Goal: Task Accomplishment & Management: Manage account settings

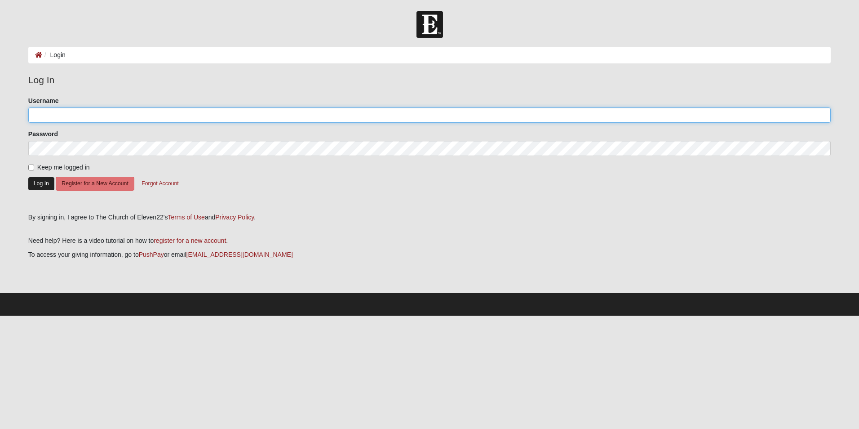
type input "MB1321"
click at [36, 181] on button "Log In" at bounding box center [41, 183] width 26 height 13
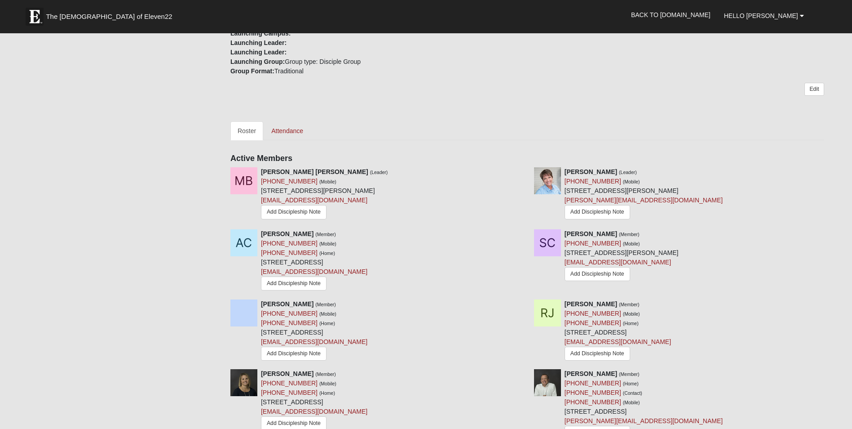
scroll to position [359, 0]
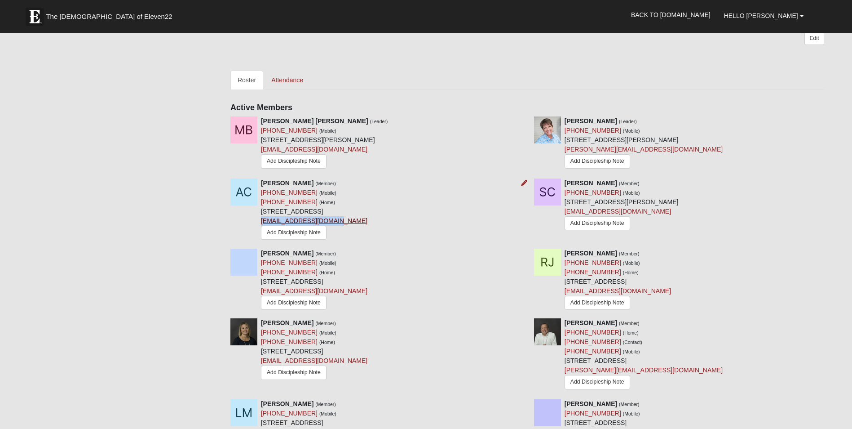
drag, startPoint x: 339, startPoint y: 220, endPoint x: 261, endPoint y: 223, distance: 77.3
click at [261, 223] on div "Andrew Carver (Member) (904) 504-8764 (Mobile) (904) 504-8764 (Home) 1037 Inwoo…" at bounding box center [314, 209] width 106 height 63
drag, startPoint x: 261, startPoint y: 223, endPoint x: 266, endPoint y: 221, distance: 5.3
copy link "drewcarver16@gmail.com"
drag, startPoint x: 649, startPoint y: 149, endPoint x: 565, endPoint y: 153, distance: 84.1
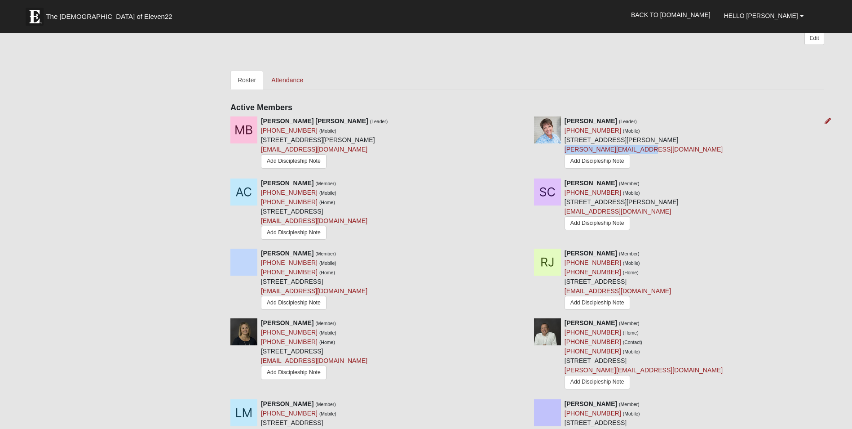
click at [565, 153] on div "Michele Brown (Leader) (904) 710-4239 (Mobile) 1321 Wedgewood Rd Saint Johns, F…" at bounding box center [644, 143] width 158 height 55
drag, startPoint x: 565, startPoint y: 153, endPoint x: 570, endPoint y: 148, distance: 7.0
copy link "michele@micamydesign.com"
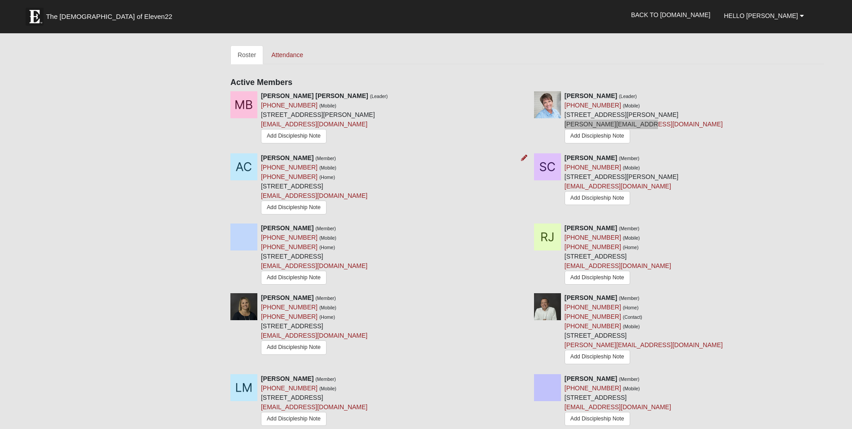
scroll to position [404, 0]
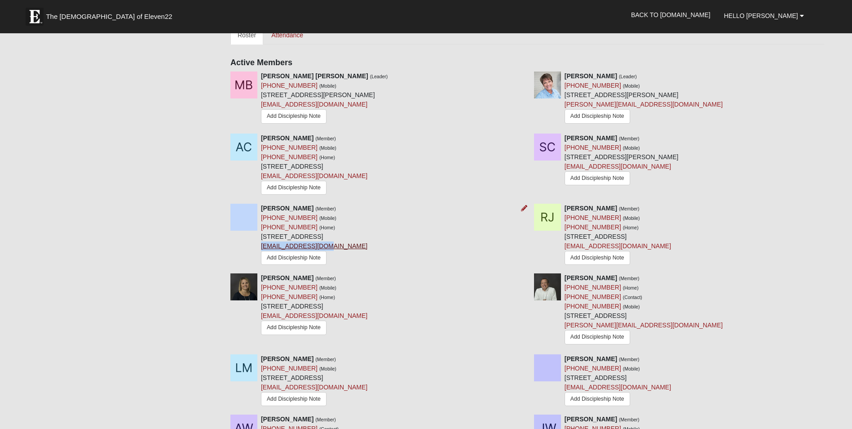
drag, startPoint x: 325, startPoint y: 245, endPoint x: 262, endPoint y: 248, distance: 63.4
click at [262, 248] on div "Brendan Jarboe (Member) (571) 490-5633 (Mobile) (571) 490-5633 (Home) 1265 Blue…" at bounding box center [314, 234] width 106 height 63
copy link "bjarboe96@gmail.com"
click at [650, 247] on div "Rachel Jarboe (Member) (912) 257-0082 (Mobile) (912) 257-0082 (Home) 1265 Blue …" at bounding box center [618, 234] width 106 height 63
drag, startPoint x: 638, startPoint y: 247, endPoint x: 566, endPoint y: 247, distance: 72.8
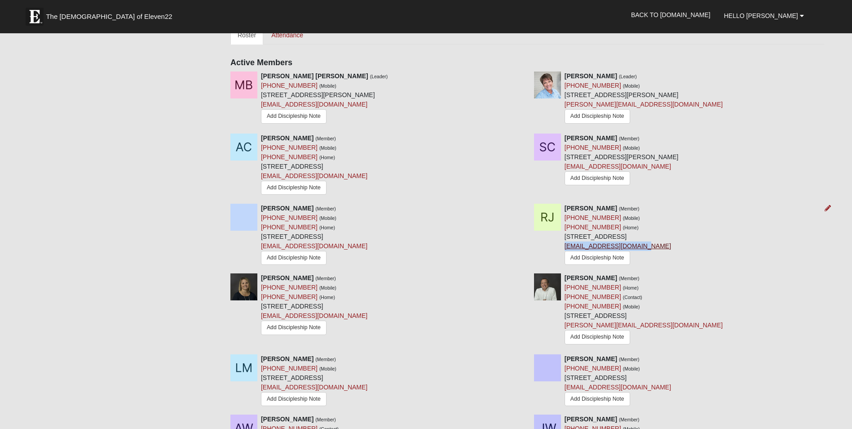
click at [566, 247] on div "Rachel Jarboe (Member) (912) 257-0082 (Mobile) (912) 257-0082 (Home) 1265 Blue …" at bounding box center [618, 234] width 106 height 63
drag, startPoint x: 566, startPoint y: 247, endPoint x: 583, endPoint y: 246, distance: 17.5
copy link "[EMAIL_ADDRESS][DOMAIN_NAME]"
click at [622, 166] on link "[EMAIL_ADDRESS][DOMAIN_NAME]" at bounding box center [618, 166] width 106 height 7
click at [499, 73] on div "Michael William Brown (Leader) (904) 710-3843 (Mobile) 1321 Wedgewood Rd Saint …" at bounding box center [376, 98] width 304 height 54
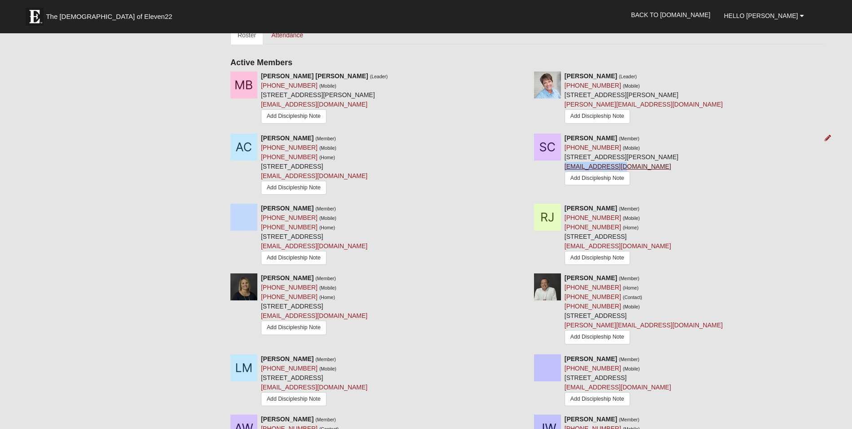
drag, startPoint x: 623, startPoint y: 166, endPoint x: 564, endPoint y: 164, distance: 58.9
click at [565, 164] on div "Sean Chylinski (Member) (941) 290-0357 (Mobile) 2111 Payne Ave Jacksonville, FL…" at bounding box center [622, 160] width 114 height 54
drag, startPoint x: 564, startPoint y: 164, endPoint x: 570, endPoint y: 162, distance: 6.3
copy link "[EMAIL_ADDRESS][DOMAIN_NAME]"
drag, startPoint x: 323, startPoint y: 316, endPoint x: 262, endPoint y: 318, distance: 61.6
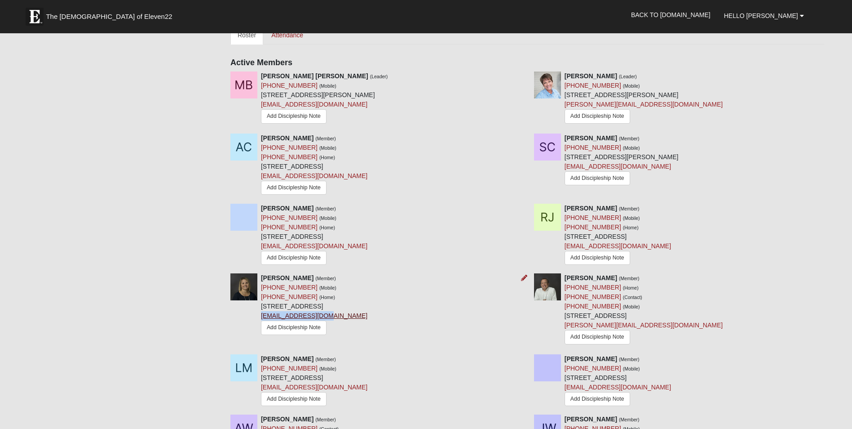
click at [262, 318] on div "Carman Kasper (Member) (904) 738-1421 (Mobile) (904) 738-1421 (Home) 1011 Sorre…" at bounding box center [314, 304] width 106 height 63
copy link "cekasper@icloud.com"
drag, startPoint x: 628, startPoint y: 324, endPoint x: 566, endPoint y: 325, distance: 62.9
click at [566, 325] on div "Erik Kasper (Member) (904) 738-1421 (Home) (904) 738-1745 (Contact) (904) 738-1…" at bounding box center [644, 310] width 158 height 74
drag, startPoint x: 566, startPoint y: 325, endPoint x: 570, endPoint y: 325, distance: 4.9
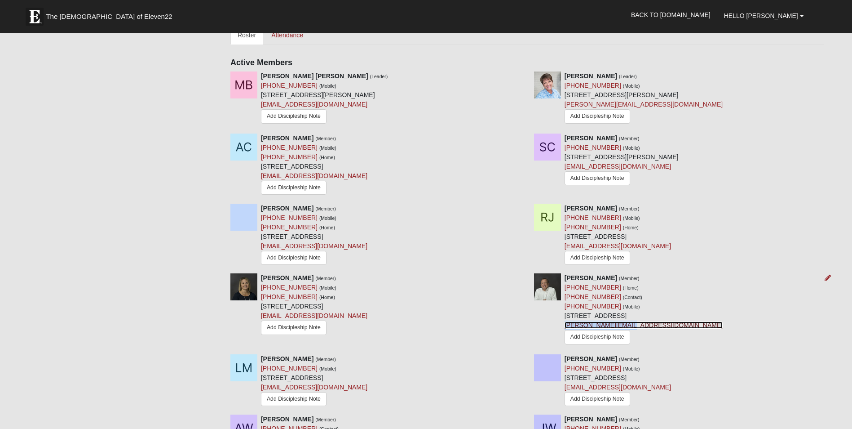
copy link "erik@kasperarch.com"
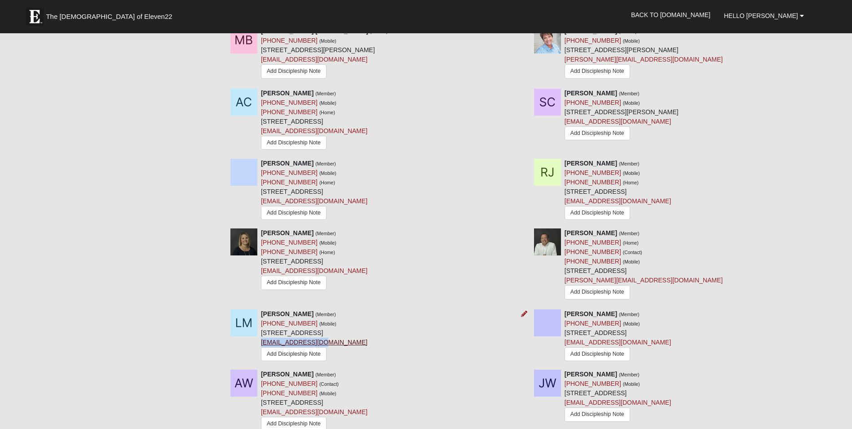
drag, startPoint x: 325, startPoint y: 340, endPoint x: 262, endPoint y: 343, distance: 62.9
click at [262, 343] on div "Lisa Murphy (Member) (904) 537-7056 (Mobile) 10000 Gate Pkwy N Apt 1224 Jackson…" at bounding box center [314, 336] width 106 height 54
drag, startPoint x: 262, startPoint y: 343, endPoint x: 270, endPoint y: 343, distance: 8.1
copy link "LMurph68@gmail.com"
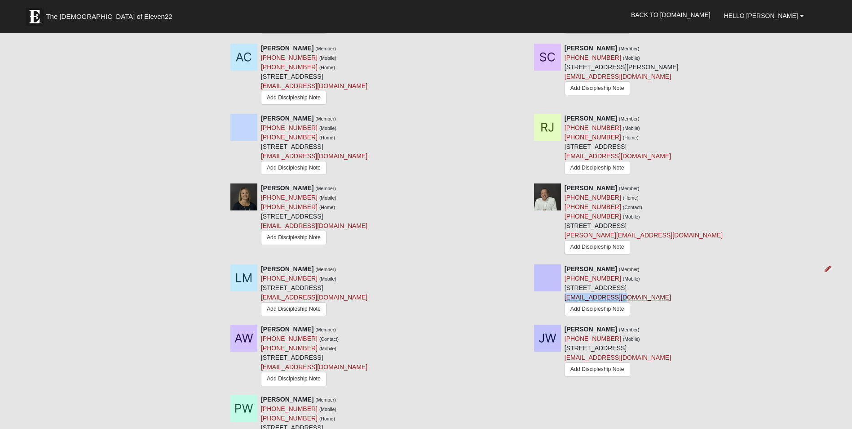
drag, startPoint x: 627, startPoint y: 294, endPoint x: 565, endPoint y: 296, distance: 62.0
click at [565, 296] on div "Stephanie T (Member) (904) 206-0187 (Mobile) 400 E Bay St Jacksonville, FL 3220…" at bounding box center [618, 291] width 106 height 54
drag, startPoint x: 565, startPoint y: 296, endPoint x: 570, endPoint y: 295, distance: 5.5
copy link "2017smt@gmail.com"
drag, startPoint x: 345, startPoint y: 369, endPoint x: 261, endPoint y: 371, distance: 84.0
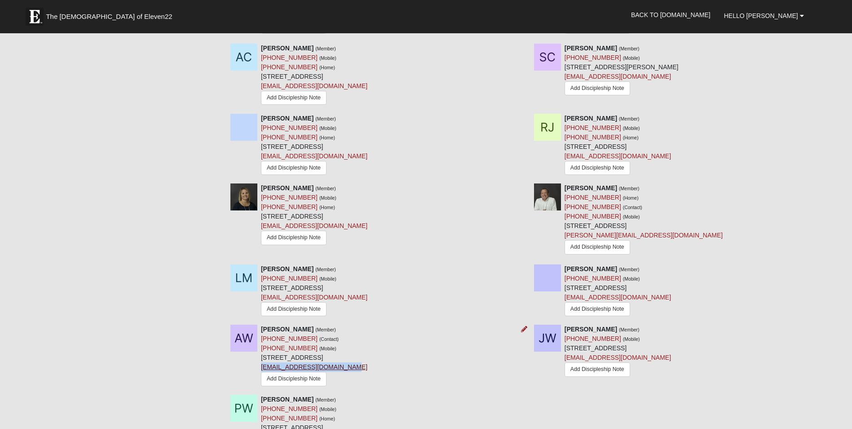
click at [261, 371] on div "Amy Ward (Member) (904) 651-4706 (Contact) (904) 651-4706 (Mobile) 1440 Palm Ln…" at bounding box center [314, 355] width 106 height 63
drag, startPoint x: 261, startPoint y: 371, endPoint x: 270, endPoint y: 367, distance: 9.3
copy link "learningcurve2p2@gmail.com"
drag, startPoint x: 643, startPoint y: 360, endPoint x: 564, endPoint y: 358, distance: 78.6
click at [565, 358] on div "Joseph Ward (Member) (904) 403-1391 (Mobile) 1440 Palm Ln Jacksonville, FL 3221…" at bounding box center [618, 351] width 106 height 54
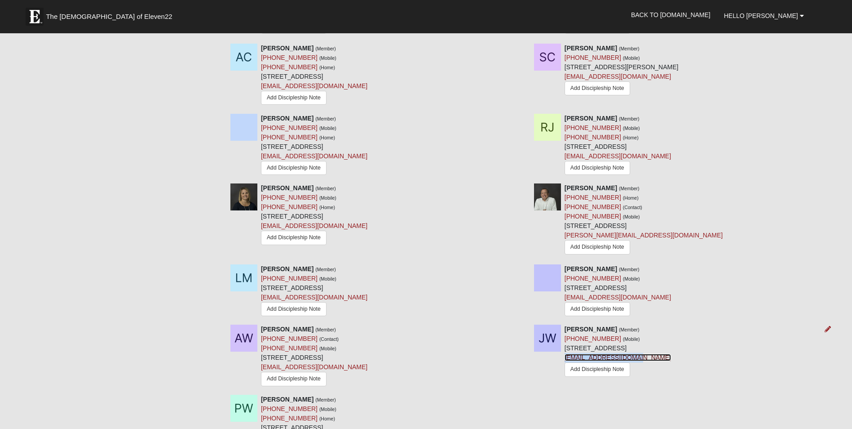
drag, startPoint x: 564, startPoint y: 358, endPoint x: 569, endPoint y: 356, distance: 5.0
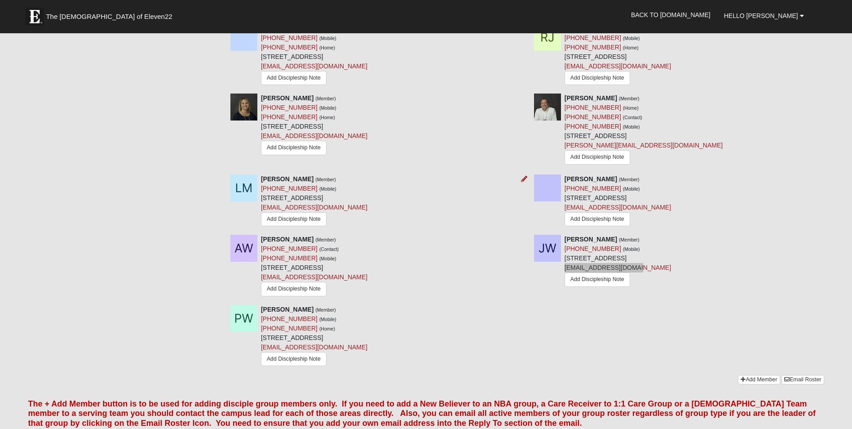
scroll to position [629, 0]
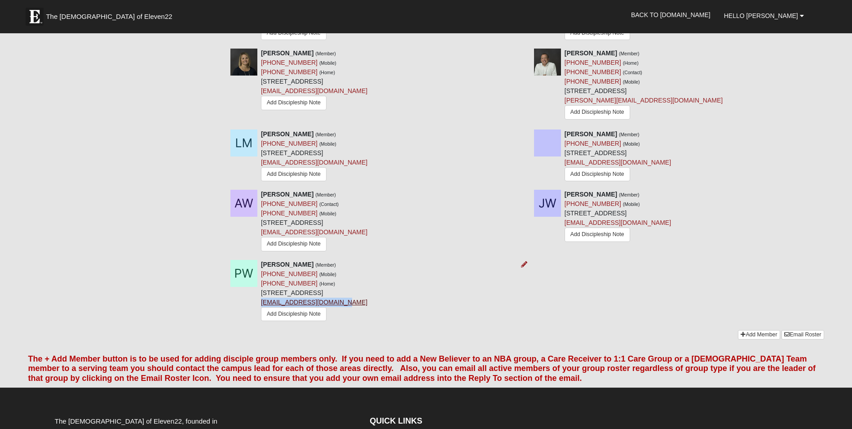
drag, startPoint x: 341, startPoint y: 304, endPoint x: 262, endPoint y: 304, distance: 79.1
click at [262, 304] on div "Paola Worthington (Member) (904) 330-6631 (Mobile) (904) 330-6631 (Home) 3305 V…" at bounding box center [314, 291] width 106 height 63
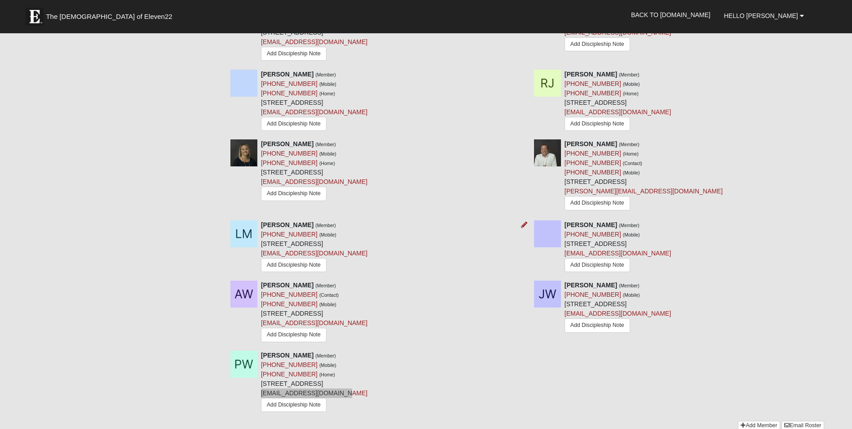
scroll to position [539, 0]
click at [300, 406] on link "Add Discipleship Note" at bounding box center [294, 404] width 66 height 14
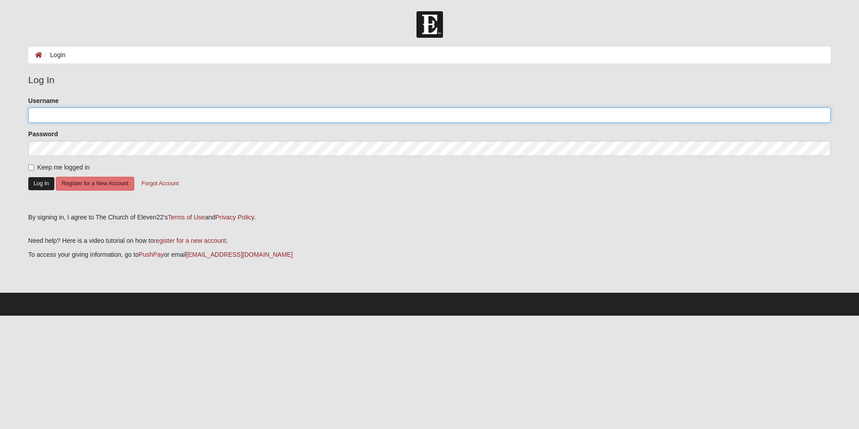
type input "MB1321"
click at [39, 182] on button "Log In" at bounding box center [41, 183] width 26 height 13
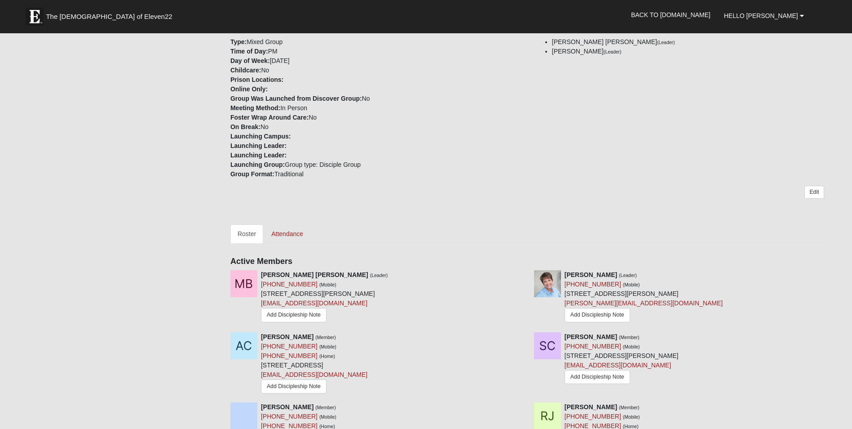
scroll to position [225, 0]
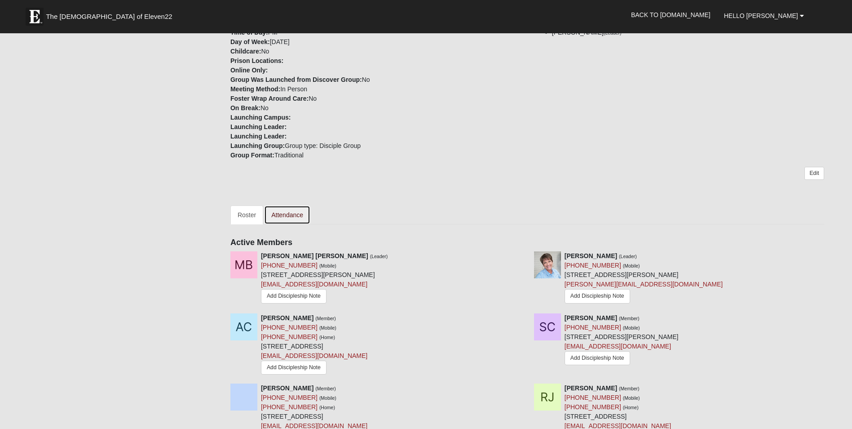
click at [289, 211] on link "Attendance" at bounding box center [287, 214] width 46 height 19
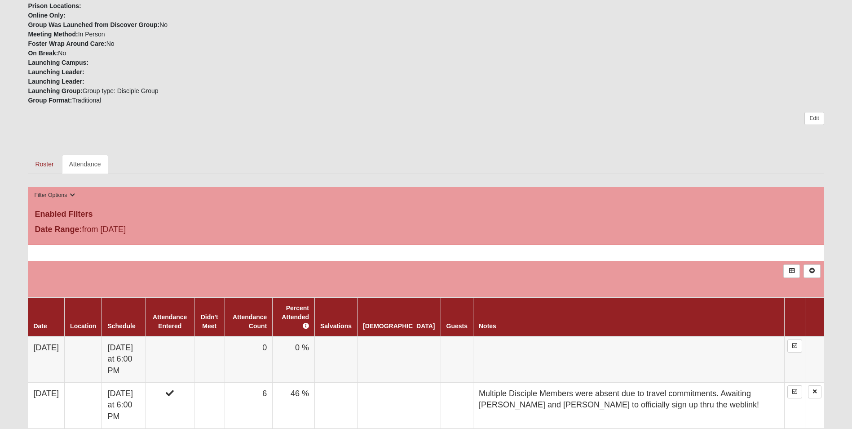
scroll to position [404, 0]
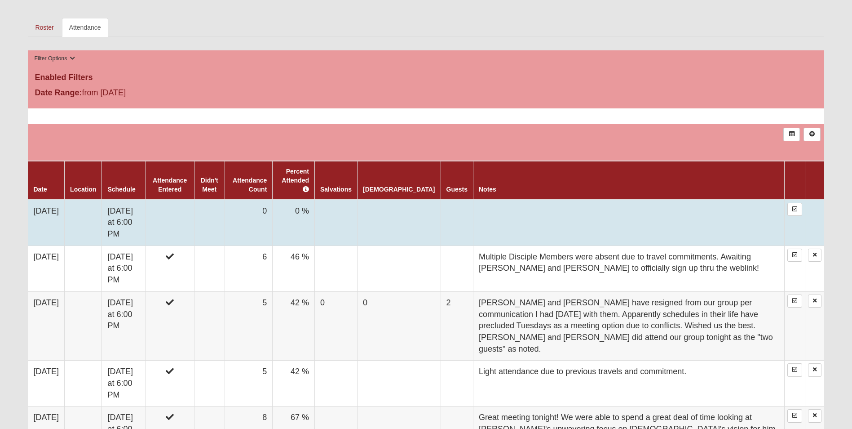
click at [225, 212] on td at bounding box center [209, 222] width 31 height 46
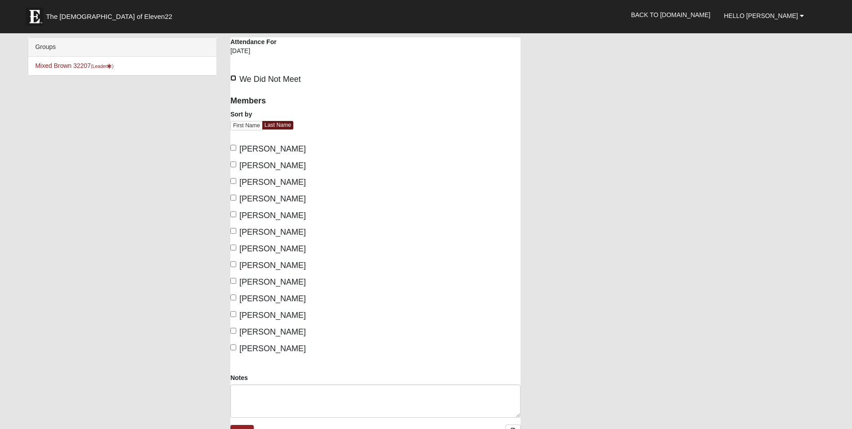
click at [233, 77] on input "We Did Not Meet" at bounding box center [233, 78] width 6 height 6
checkbox input "true"
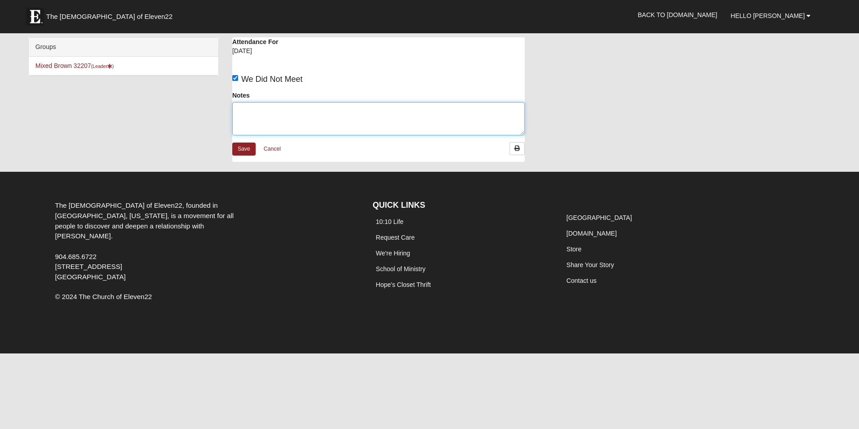
click at [282, 111] on textarea "Notes" at bounding box center [378, 118] width 292 height 33
click at [271, 118] on textarea "Michele has come down with a very sore throat which has kept her out today, we …" at bounding box center [378, 118] width 292 height 33
click at [412, 118] on textarea "Michele has come down with a very sore throat which has kept her out today, we …" at bounding box center [378, 118] width 292 height 33
click at [267, 119] on textarea "Michele has come down with a very sore throat which has kept her out today, we …" at bounding box center [378, 118] width 292 height 33
click at [408, 117] on textarea "Michele has come down with a very sore throat which has kept her out today, we …" at bounding box center [378, 118] width 292 height 33
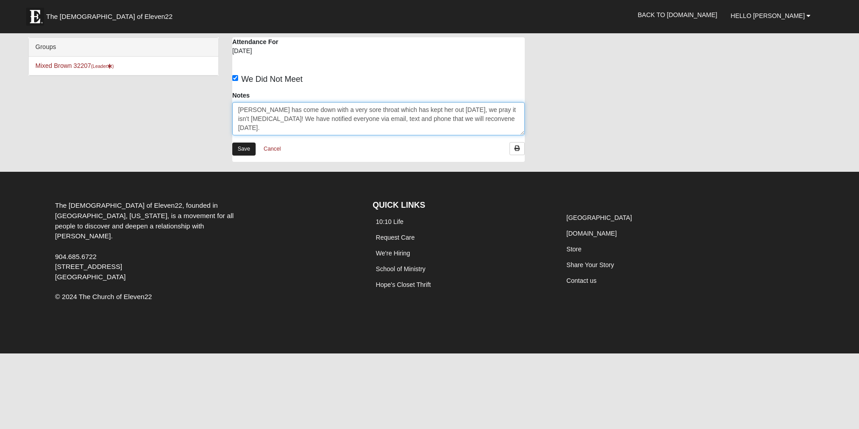
type textarea "[PERSON_NAME] has come down with a very sore throat which has kept her out [DAT…"
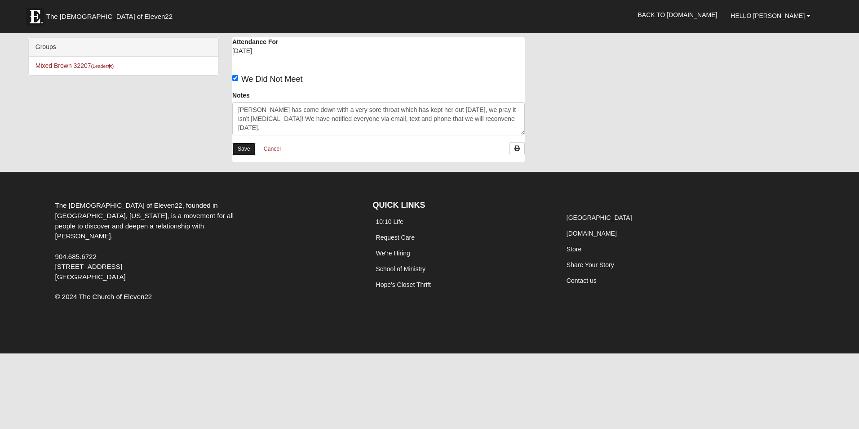
click at [247, 147] on link "Save" at bounding box center [243, 148] width 23 height 13
